Goal: Navigation & Orientation: Find specific page/section

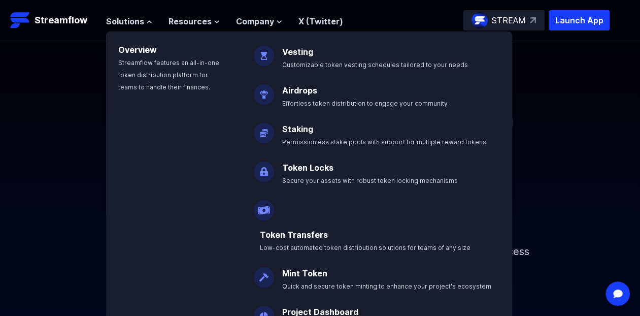
click at [567, 117] on div "The ticker is STREAM: Check eligibility and participate in the launch! Check No…" at bounding box center [320, 165] width 640 height 248
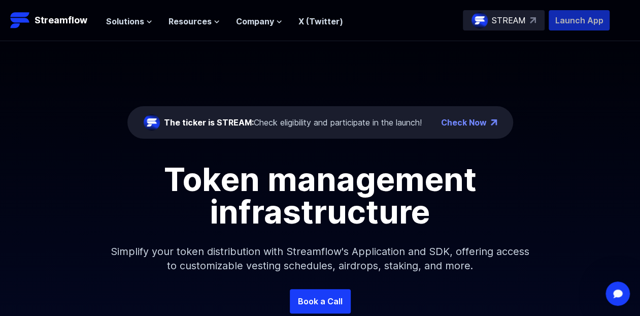
click at [578, 23] on p "Launch App" at bounding box center [579, 20] width 61 height 20
click at [65, 22] on p "Streamflow" at bounding box center [61, 20] width 53 height 14
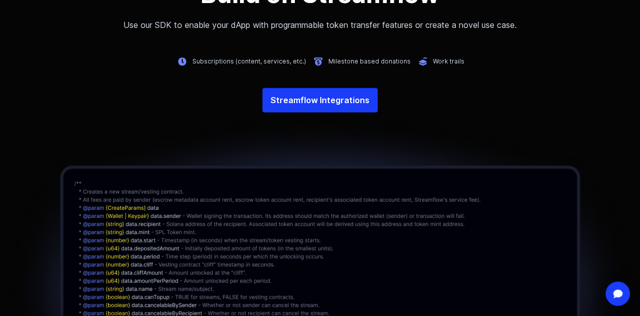
scroll to position [2360, 0]
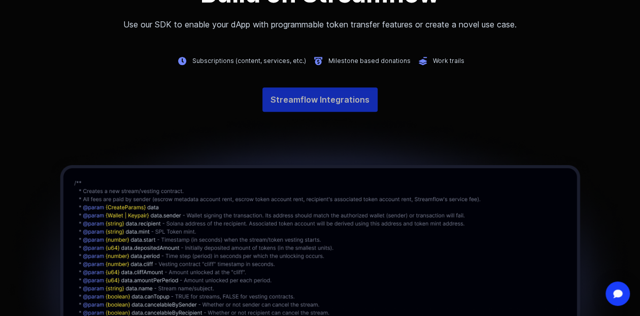
click at [355, 96] on link "Streamflow Integrations" at bounding box center [320, 99] width 115 height 24
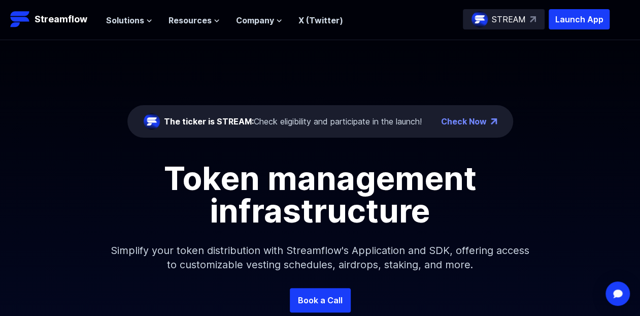
scroll to position [0, 0]
